Goal: Information Seeking & Learning: Find contact information

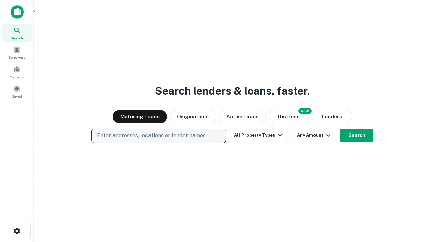
click at [158, 136] on p "Enter addresses, locations or lender names" at bounding box center [151, 136] width 109 height 8
type input "**********"
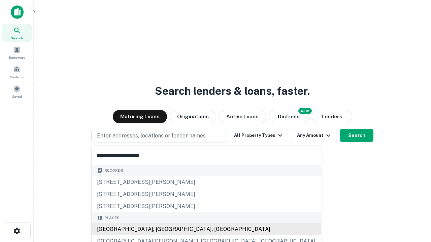
click at [161, 229] on div "[GEOGRAPHIC_DATA], [GEOGRAPHIC_DATA], [GEOGRAPHIC_DATA]" at bounding box center [205, 229] width 229 height 12
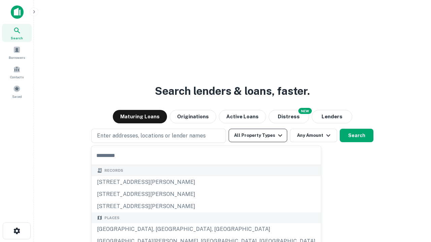
click at [258, 136] on button "All Property Types" at bounding box center [257, 135] width 59 height 13
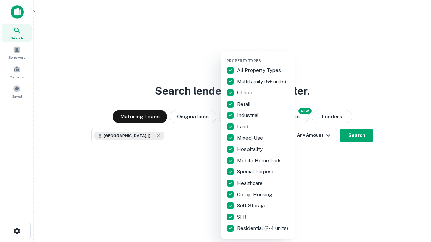
click at [263, 57] on button "button" at bounding box center [263, 57] width 74 height 0
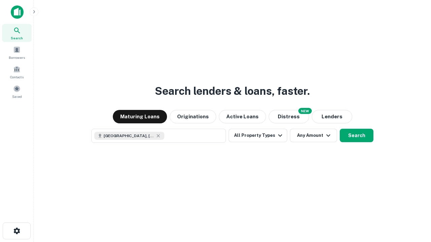
scroll to position [11, 0]
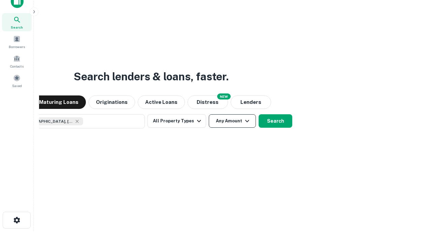
click at [209, 114] on button "Any Amount" at bounding box center [232, 120] width 47 height 13
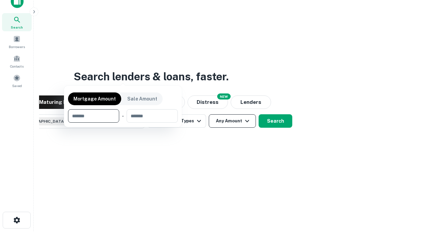
scroll to position [48, 190]
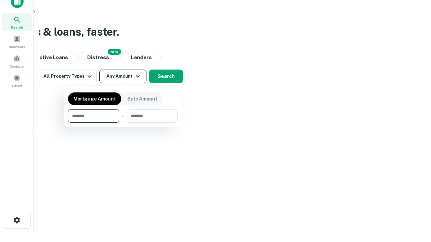
type input "*******"
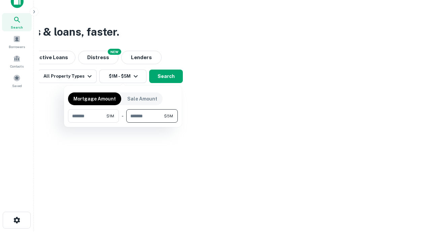
type input "*******"
click at [123, 123] on button "button" at bounding box center [123, 123] width 110 height 0
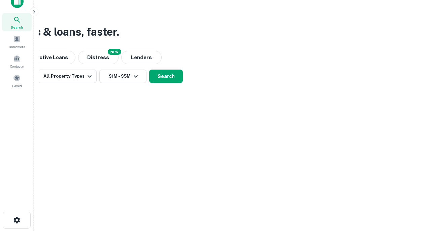
scroll to position [11, 0]
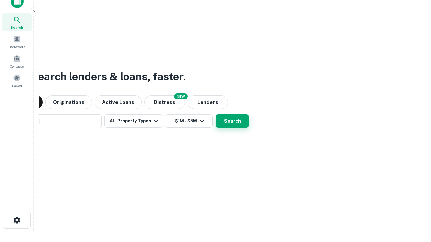
click at [215, 114] on button "Search" at bounding box center [232, 120] width 34 height 13
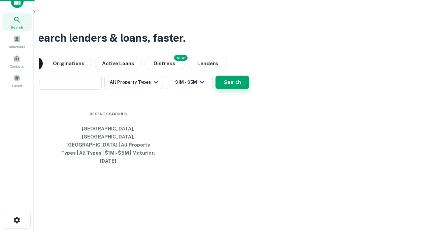
scroll to position [18, 190]
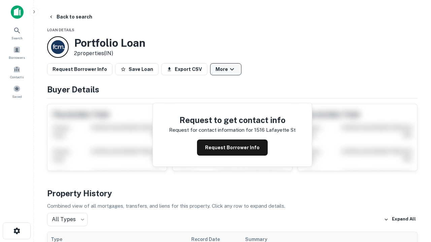
click at [225, 69] on button "More" at bounding box center [225, 69] width 31 height 12
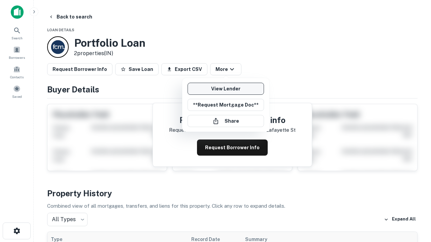
click at [225, 89] on link "View Lender" at bounding box center [225, 89] width 76 height 12
